Goal: Information Seeking & Learning: Find contact information

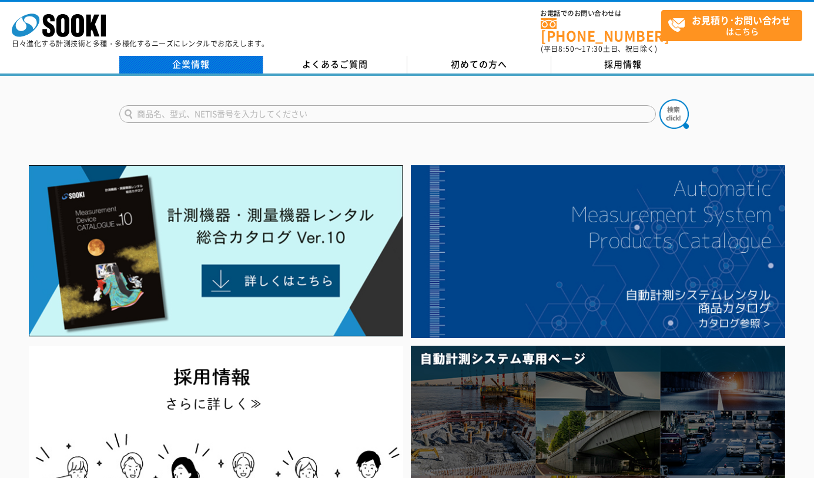
click at [238, 59] on link "企業情報" at bounding box center [191, 65] width 144 height 18
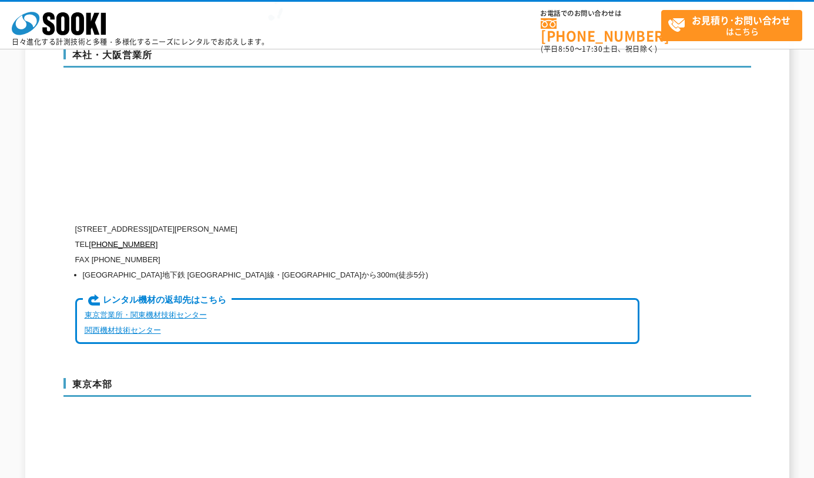
scroll to position [2836, 0]
drag, startPoint x: 88, startPoint y: 203, endPoint x: 126, endPoint y: 207, distance: 38.9
click at [126, 237] on p "TEL [PHONE_NUMBER]" at bounding box center [357, 244] width 564 height 15
drag, startPoint x: 126, startPoint y: 207, endPoint x: 75, endPoint y: 184, distance: 56.0
click at [75, 184] on div "本社・大阪営業所 [STREET_ADDRESS][DATE][PERSON_NAME] TEL [PHONE_NUMBER] FAX [PHONE_NUMB…" at bounding box center [407, 202] width 688 height 328
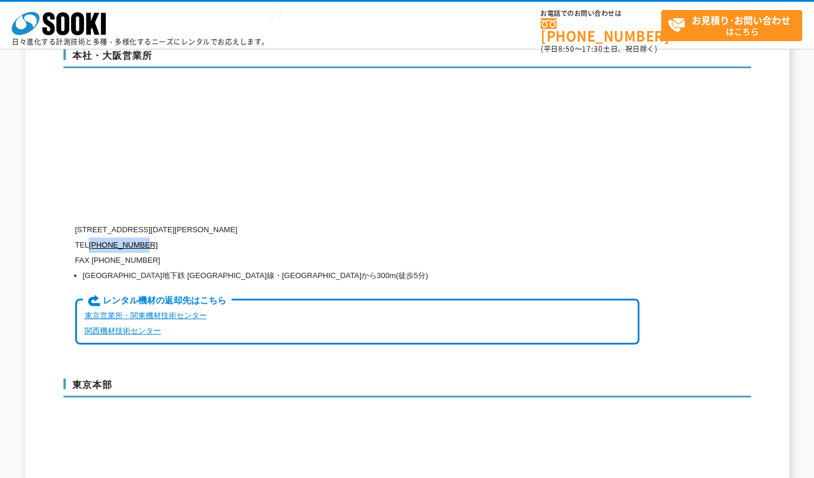
drag, startPoint x: 89, startPoint y: 206, endPoint x: 167, endPoint y: 203, distance: 78.8
click at [167, 237] on p "TEL [PHONE_NUMBER]" at bounding box center [357, 244] width 564 height 15
copy p "[PHONE_NUMBER]"
